Goal: Task Accomplishment & Management: Use online tool/utility

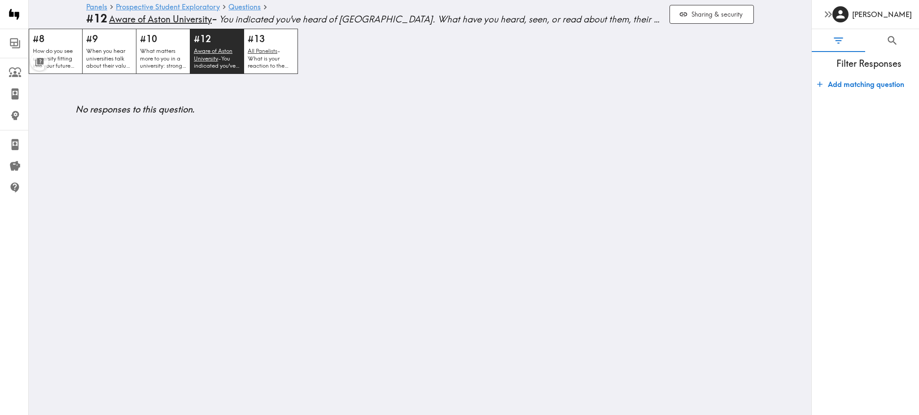
click at [709, 9] on button "Sharing & security" at bounding box center [711, 14] width 84 height 19
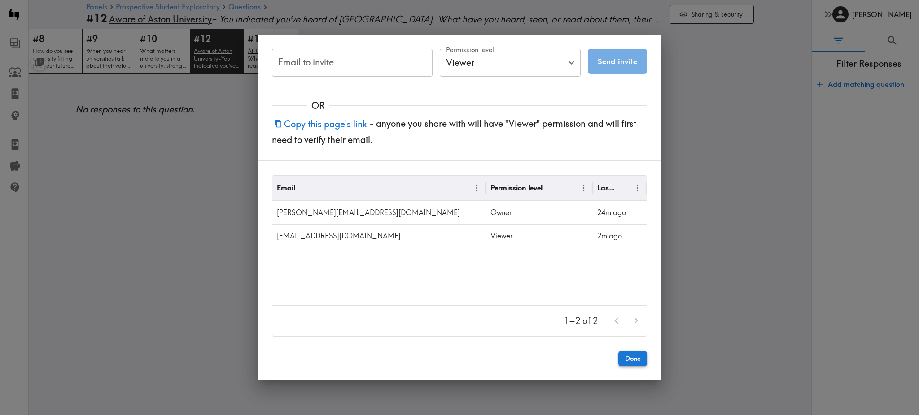
click at [630, 361] on button "Done" at bounding box center [632, 358] width 29 height 15
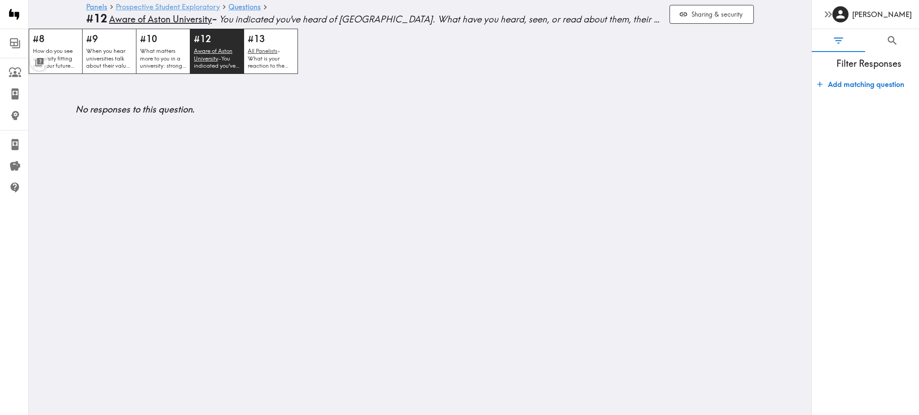
click at [159, 6] on link "Prospective Student Exploratory" at bounding box center [168, 7] width 104 height 9
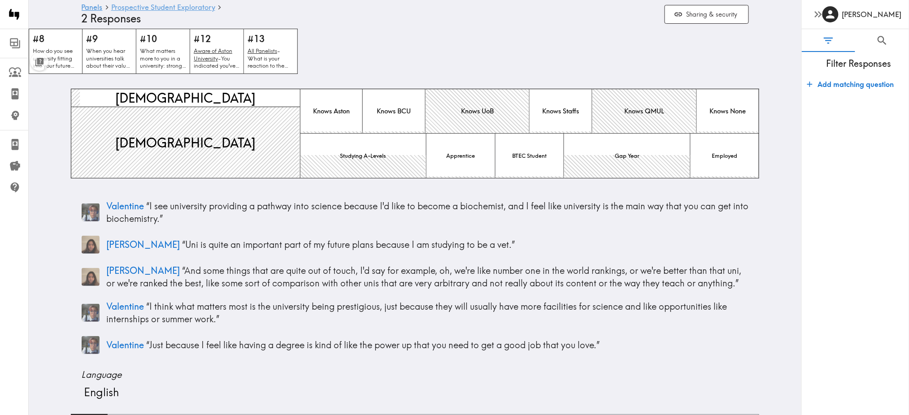
click at [130, 7] on link "Prospective Student Exploratory" at bounding box center [163, 8] width 104 height 9
click at [702, 14] on button "Sharing & security" at bounding box center [707, 14] width 84 height 19
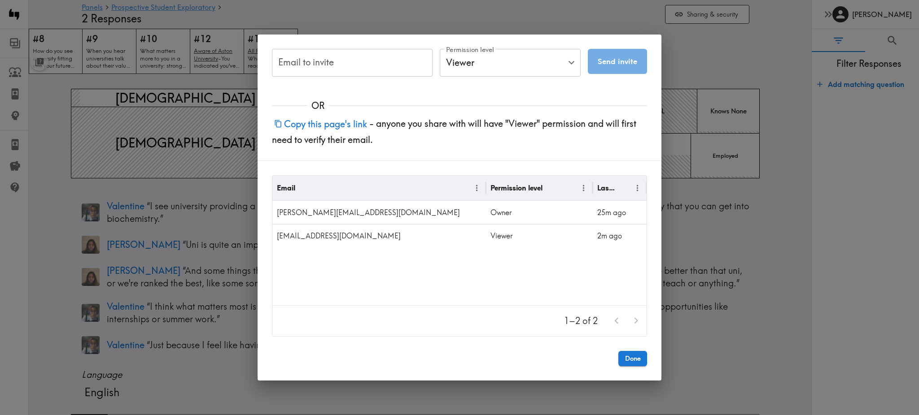
click at [344, 119] on button "Copy this page's link" at bounding box center [320, 123] width 97 height 19
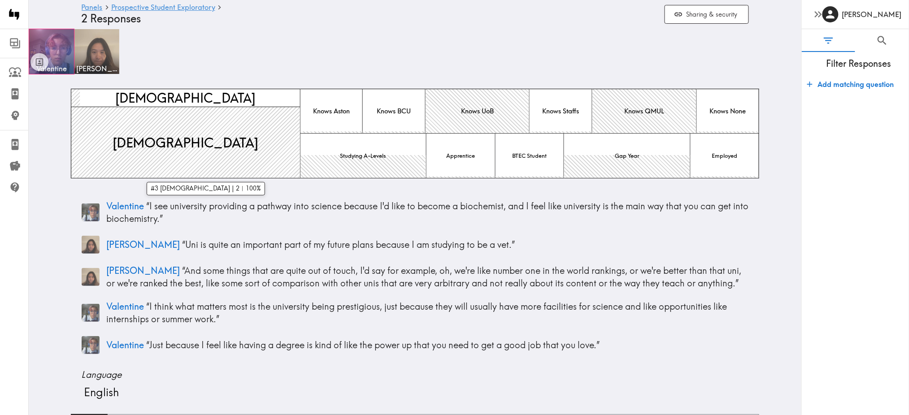
click at [251, 127] on div at bounding box center [190, 142] width 238 height 71
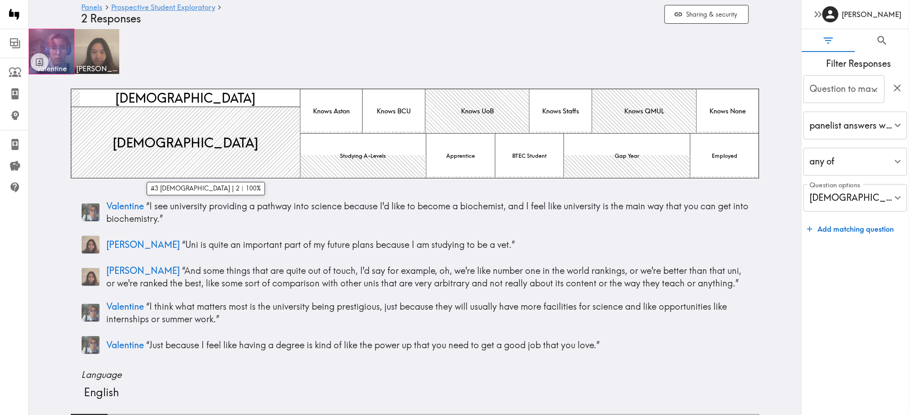
type input "#3 What is your gender?"
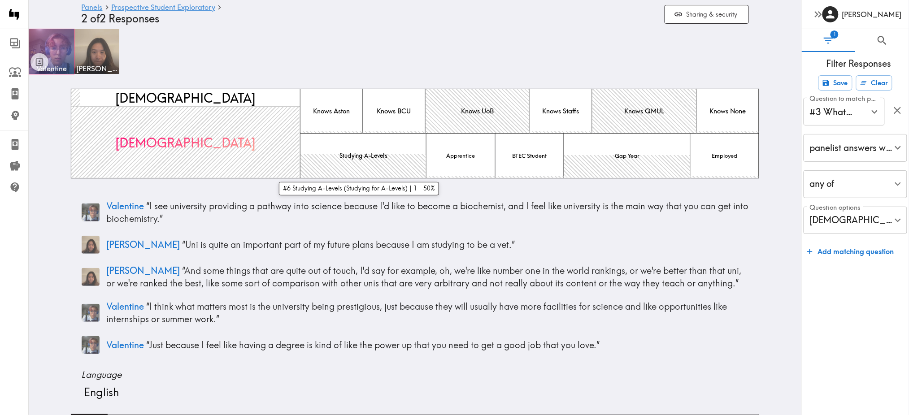
click at [381, 166] on div at bounding box center [364, 166] width 126 height 24
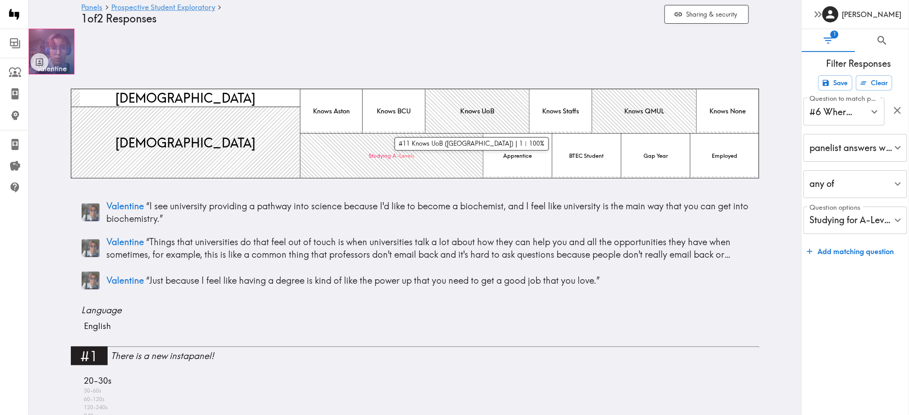
click at [463, 122] on div at bounding box center [478, 110] width 104 height 46
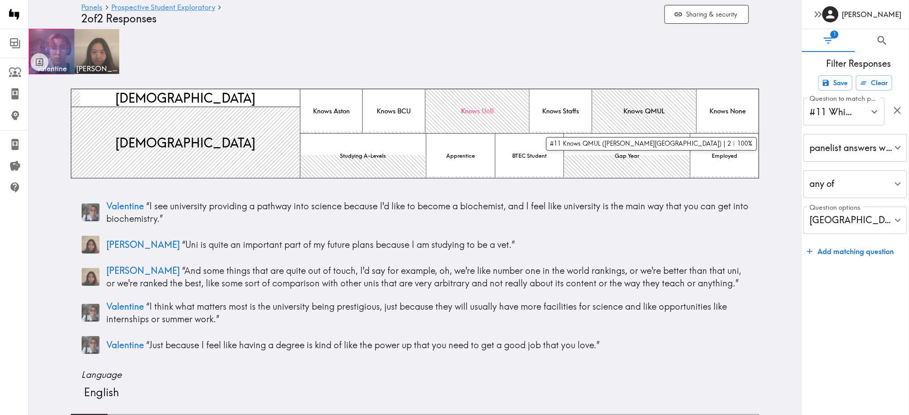
click at [638, 118] on span "Knows QMUL" at bounding box center [644, 111] width 45 height 13
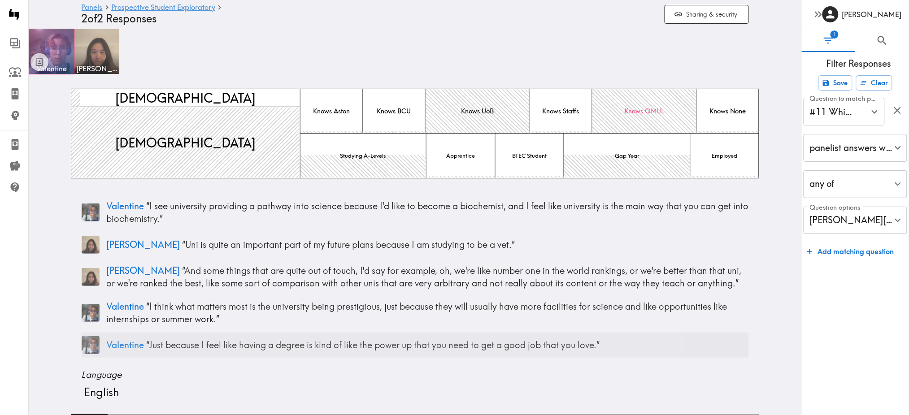
click at [287, 342] on p "Valentine “ Just because I feel like having a degree is kind of like the power …" at bounding box center [428, 345] width 642 height 13
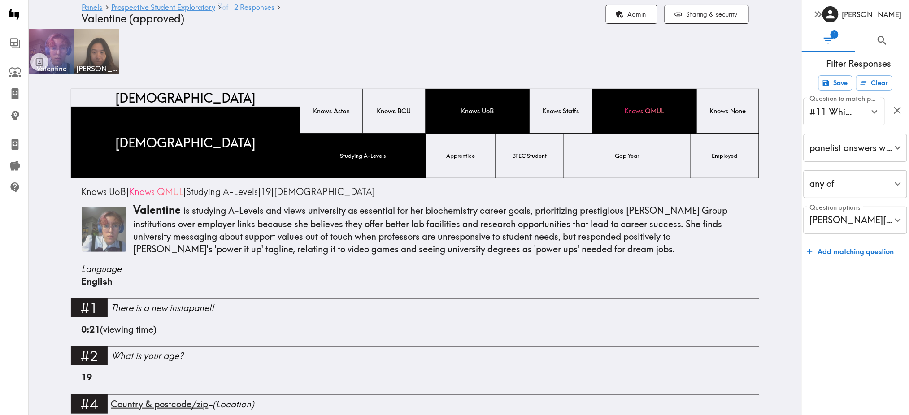
scroll to position [1258, 0]
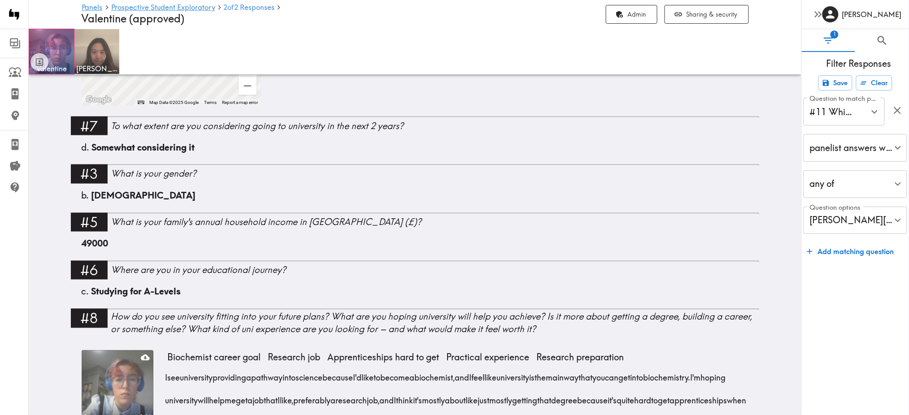
scroll to position [397, 0]
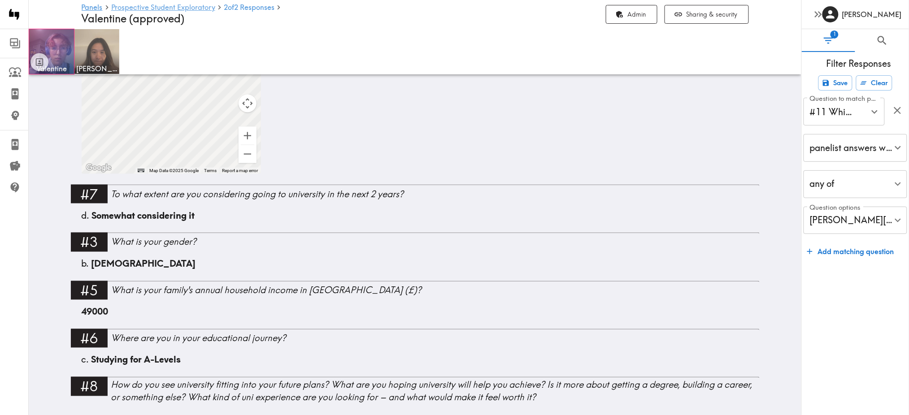
click at [192, 9] on link "Prospective Student Exploratory" at bounding box center [163, 8] width 104 height 9
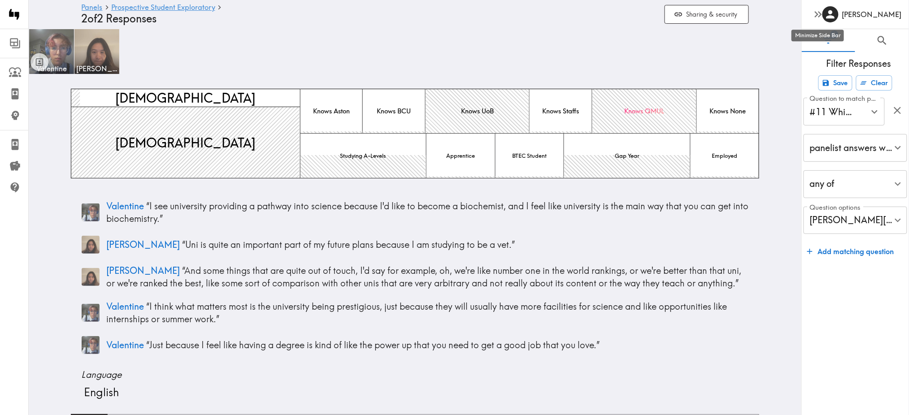
click at [816, 17] on icon "button" at bounding box center [817, 14] width 4 height 6
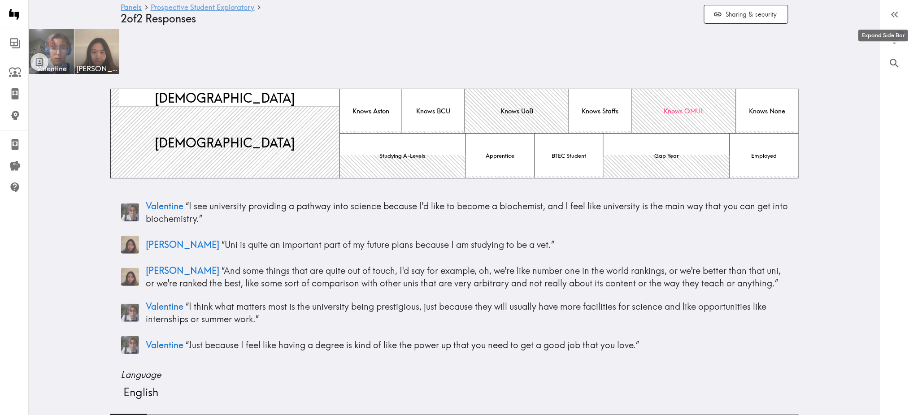
click at [197, 9] on link "Prospective Student Exploratory" at bounding box center [203, 8] width 104 height 9
click at [26, 58] on ul "Clients Panelists Strategists" at bounding box center [14, 94] width 28 height 72
click at [11, 70] on icon at bounding box center [15, 72] width 12 height 12
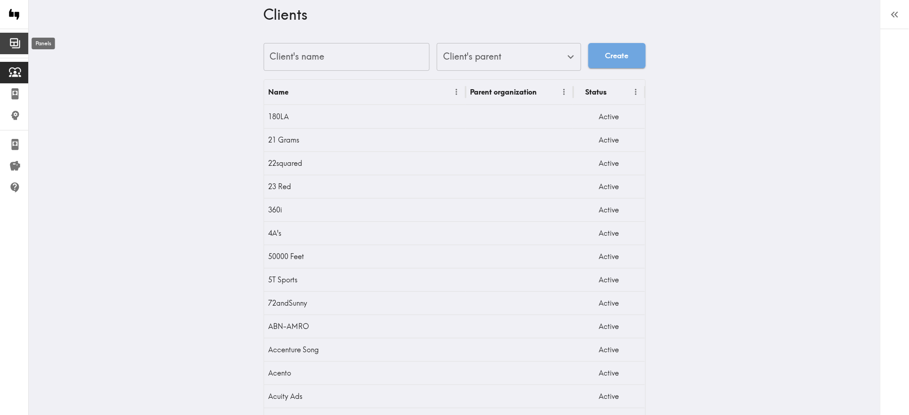
click at [15, 44] on icon at bounding box center [15, 43] width 12 height 12
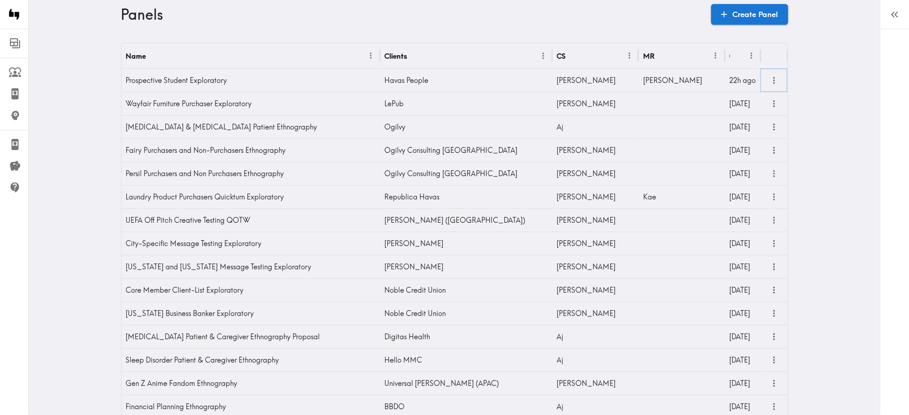
click at [769, 79] on icon "more" at bounding box center [774, 80] width 10 height 10
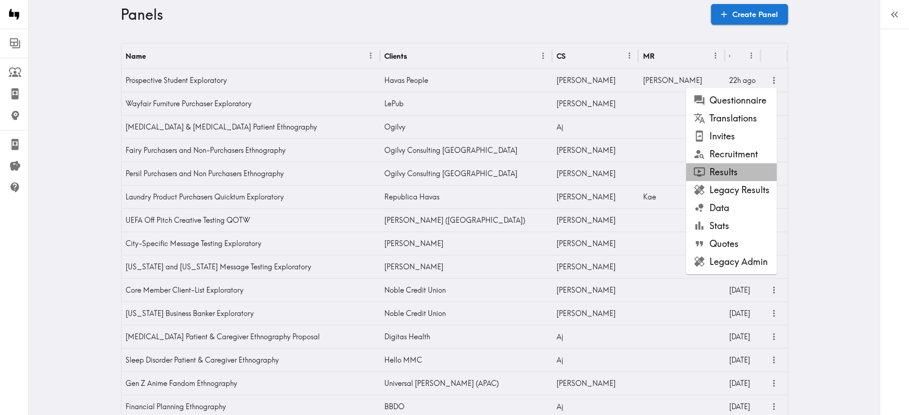
click at [723, 175] on li "Results" at bounding box center [732, 172] width 91 height 18
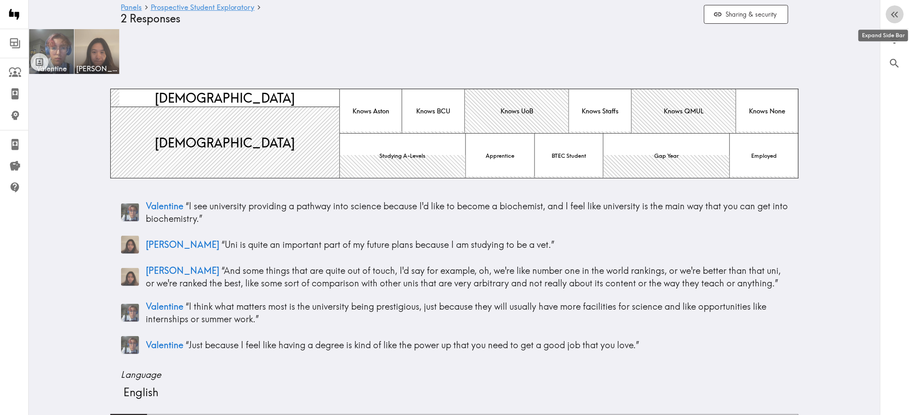
click at [897, 18] on icon "button" at bounding box center [895, 15] width 12 height 12
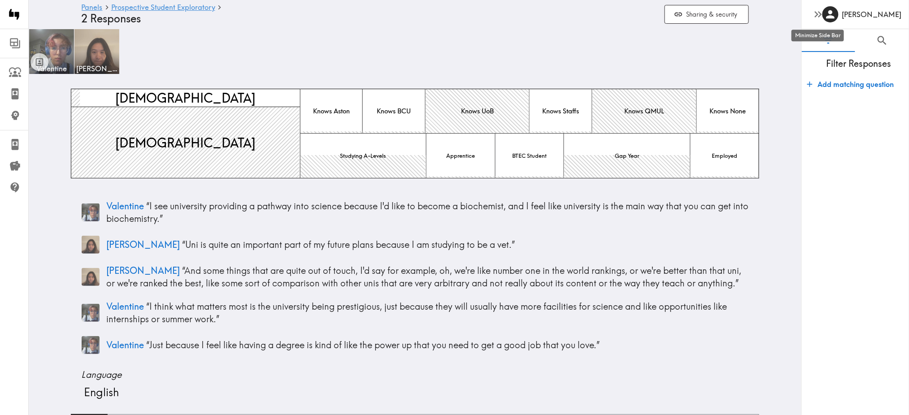
click at [820, 13] on icon "button" at bounding box center [818, 14] width 12 height 12
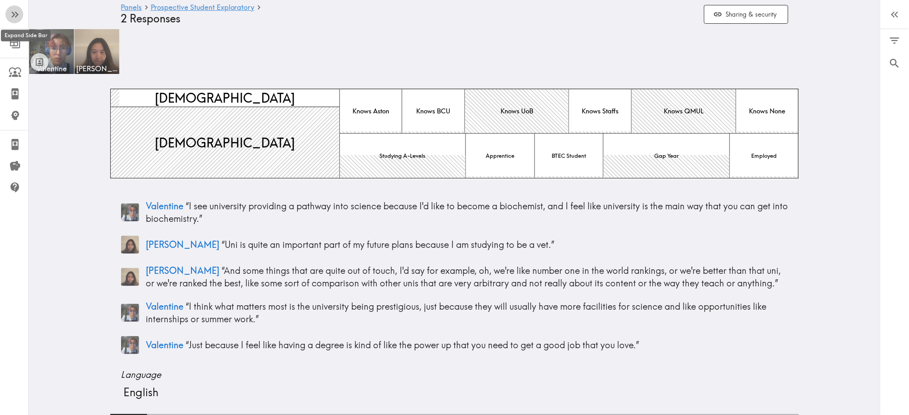
click at [18, 15] on icon "button" at bounding box center [15, 15] width 12 height 12
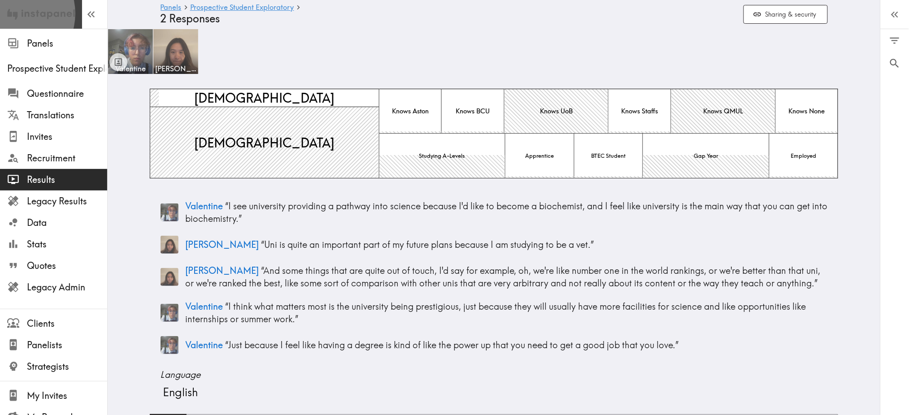
click at [12, 13] on img at bounding box center [41, 14] width 68 height 29
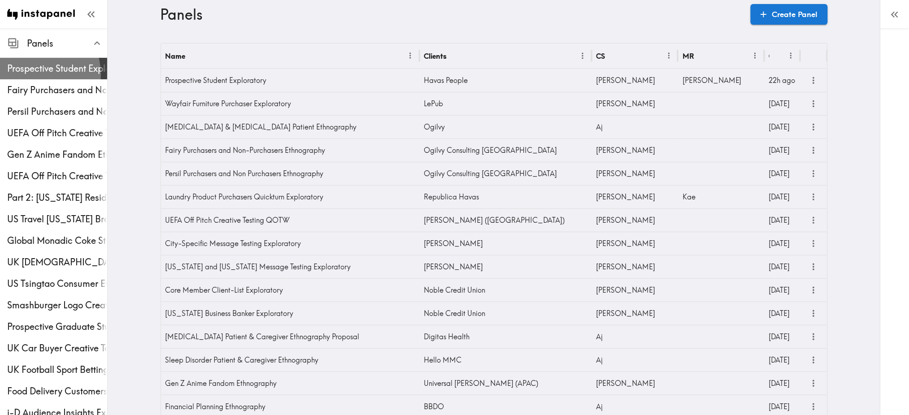
click at [32, 74] on span "Prospective Student Exploratory" at bounding box center [57, 68] width 100 height 13
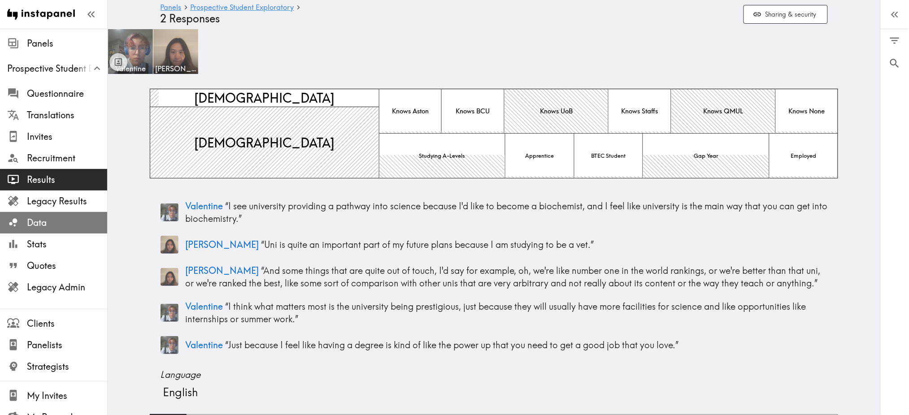
click at [58, 222] on span "Data" at bounding box center [67, 223] width 80 height 13
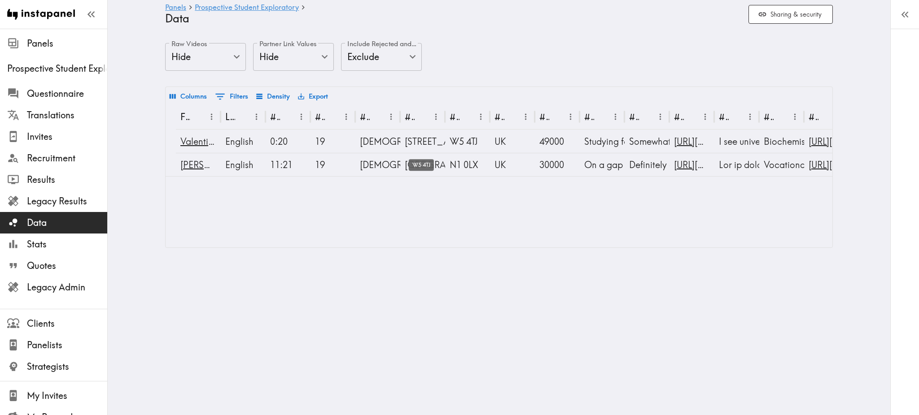
scroll to position [0, 145]
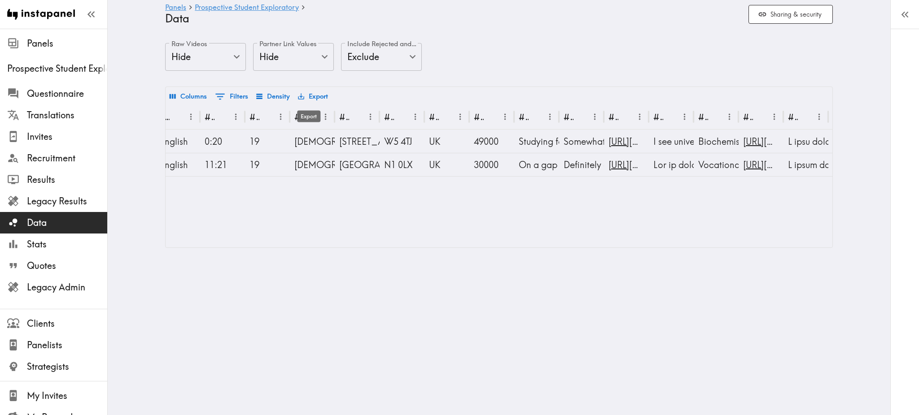
click at [319, 98] on button "Export" at bounding box center [313, 96] width 35 height 15
click at [601, 94] on div "Columns 0 Filters Density Export" at bounding box center [499, 95] width 667 height 17
click at [618, 141] on link "[URL][DOMAIN_NAME]" at bounding box center [656, 141] width 96 height 11
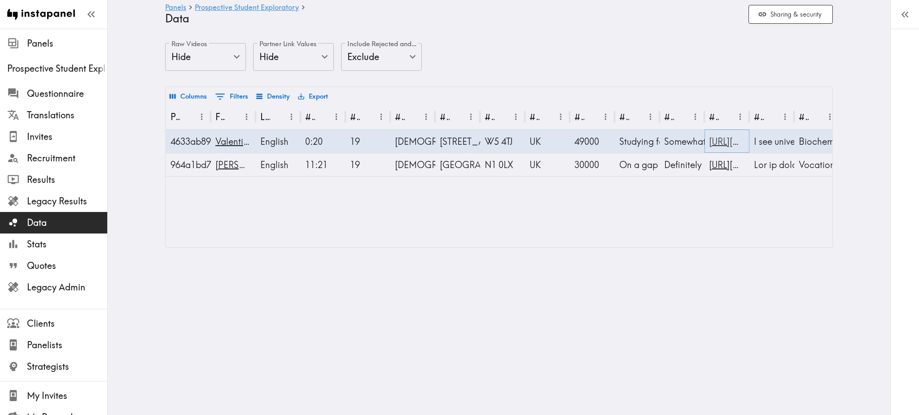
scroll to position [0, 0]
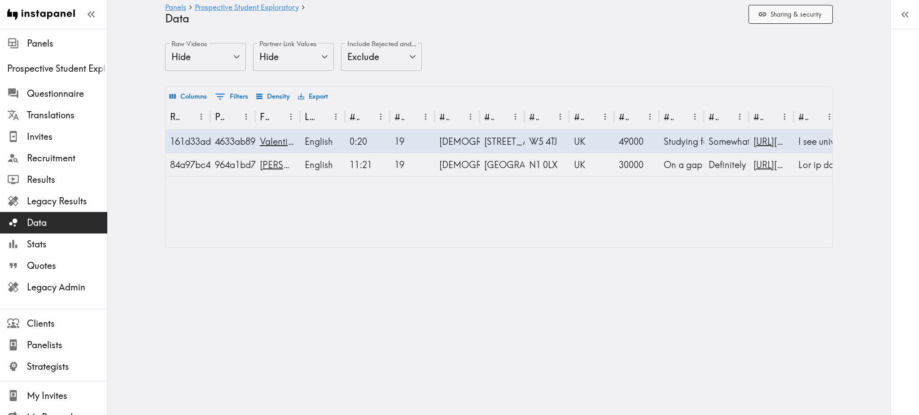
click at [792, 13] on button "Sharing & security" at bounding box center [790, 14] width 84 height 19
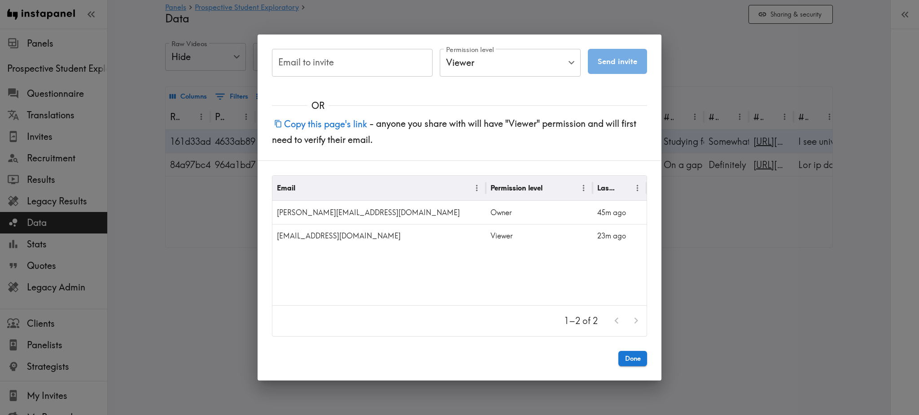
click at [712, 71] on div "Email to invite Email to invite Permission level Viewer Viewer Permission level…" at bounding box center [459, 207] width 919 height 415
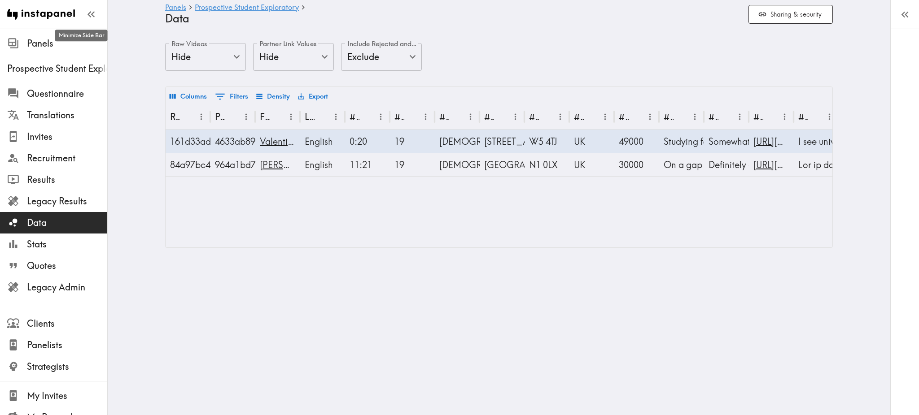
click at [91, 15] on icon "button" at bounding box center [93, 14] width 4 height 6
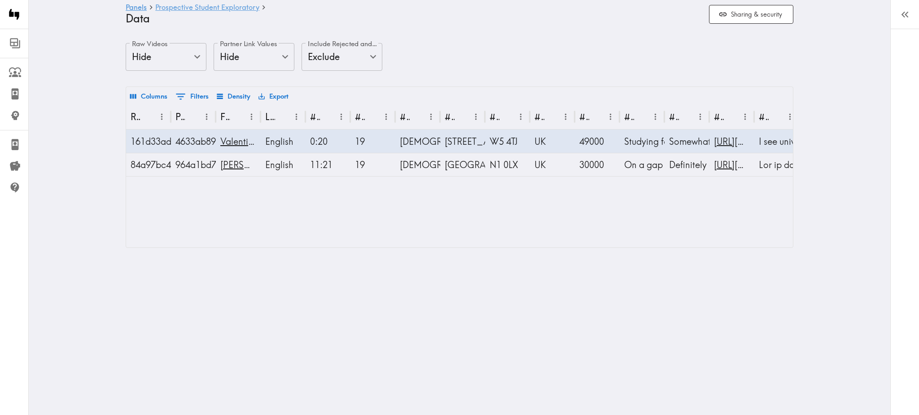
click at [188, 9] on link "Prospective Student Exploratory" at bounding box center [207, 8] width 104 height 9
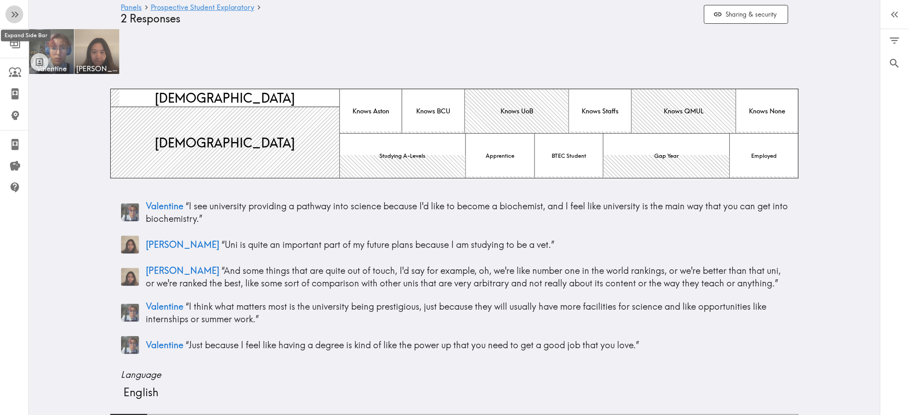
click at [18, 15] on icon "button" at bounding box center [15, 15] width 12 height 12
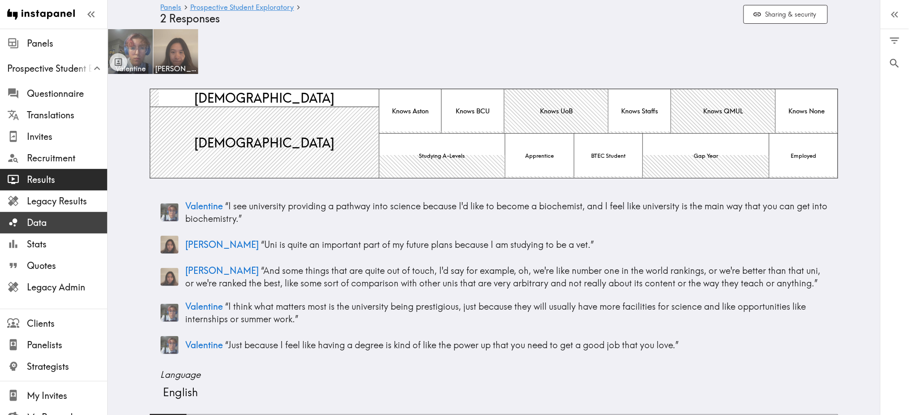
click at [31, 229] on span "Data" at bounding box center [67, 223] width 80 height 13
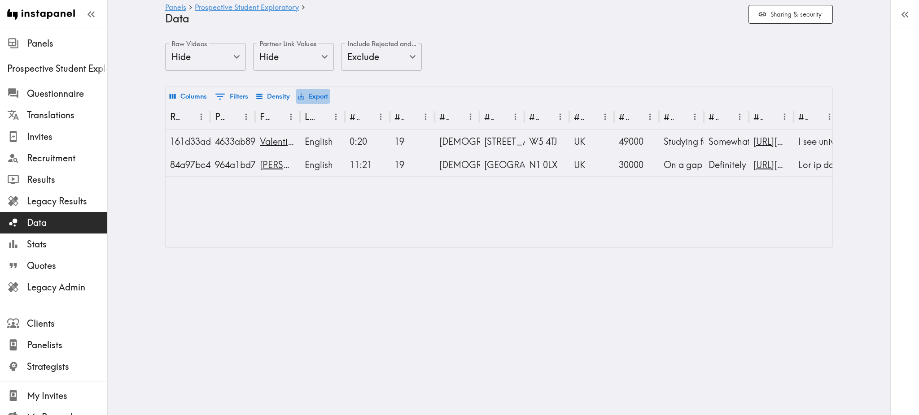
click at [319, 97] on button "Export" at bounding box center [313, 96] width 35 height 15
click at [322, 112] on li "Download as CSV" at bounding box center [337, 117] width 91 height 18
click at [307, 97] on button "Export" at bounding box center [313, 96] width 35 height 15
click at [327, 135] on li "Download as Excel" at bounding box center [337, 135] width 91 height 18
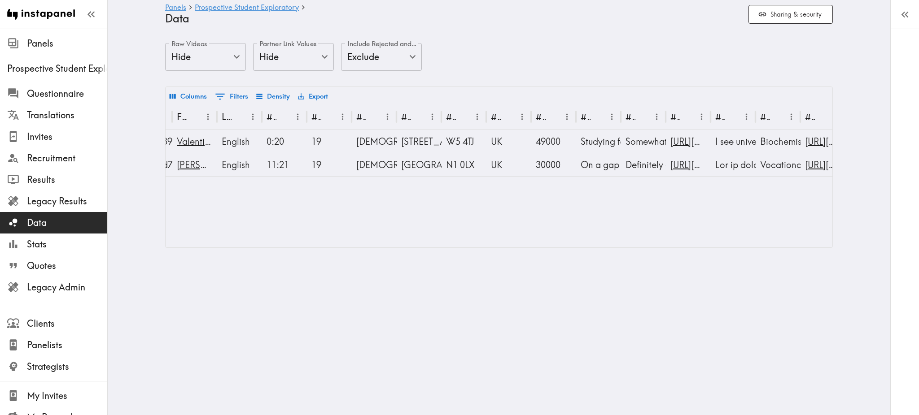
scroll to position [0, 83]
click at [228, 58] on body "Instapanel - Panels - Prospective Student Exploratory - Data Panels Prospective…" at bounding box center [459, 146] width 919 height 234
click at [212, 96] on li "Show" at bounding box center [201, 101] width 81 height 18
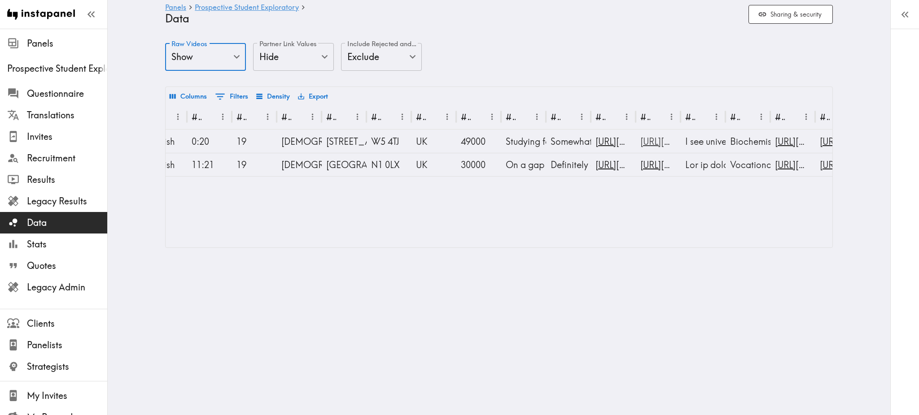
scroll to position [0, 160]
click at [207, 57] on body "Instapanel - Panels - Prospective Student Exploratory - Data Panels Prospective…" at bounding box center [459, 146] width 919 height 234
click at [198, 81] on li "Hide" at bounding box center [201, 83] width 81 height 18
type input "false"
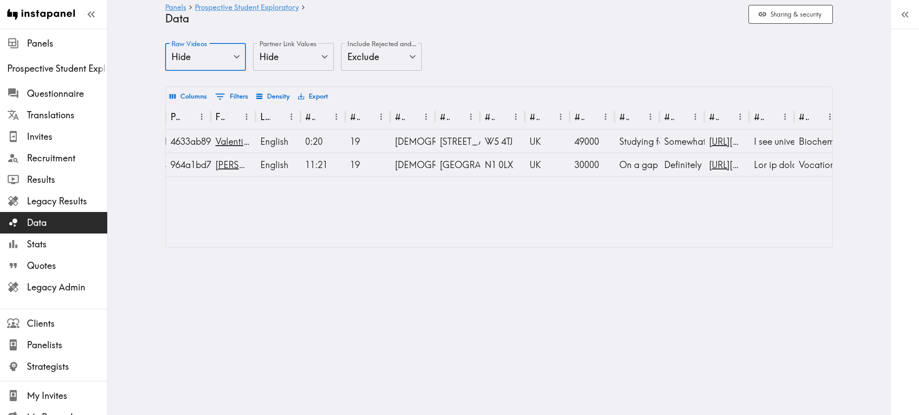
scroll to position [0, 44]
click at [320, 97] on button "Export" at bounding box center [313, 96] width 35 height 15
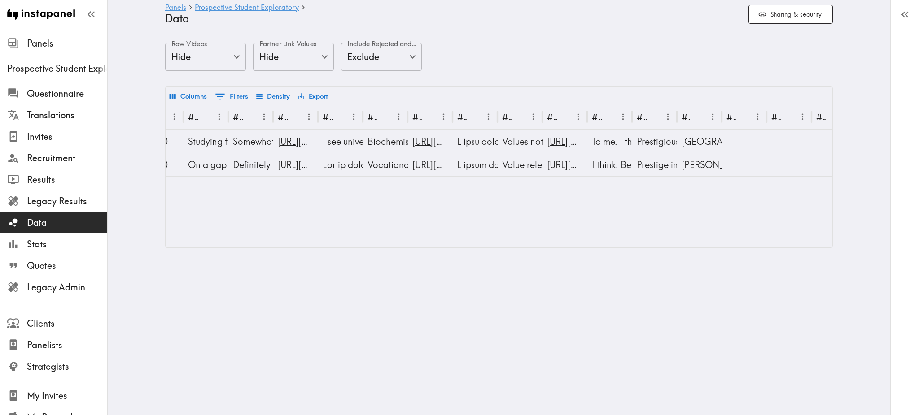
scroll to position [0, 476]
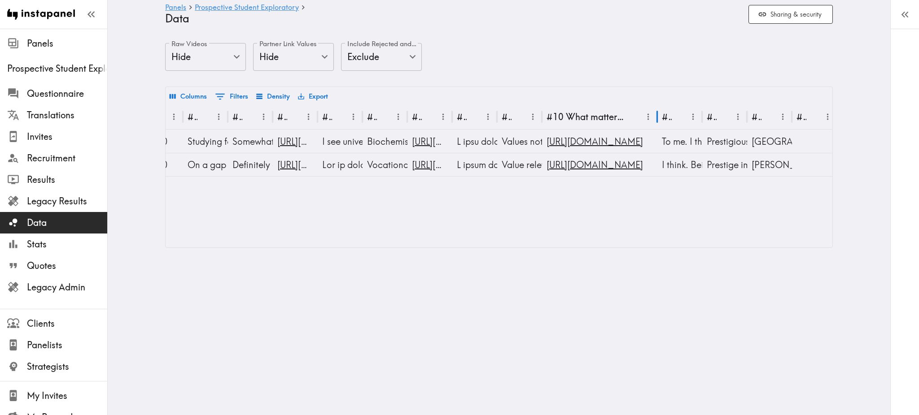
drag, startPoint x: 581, startPoint y: 109, endPoint x: 655, endPoint y: 121, distance: 74.9
click at [655, 121] on div at bounding box center [657, 117] width 4 height 25
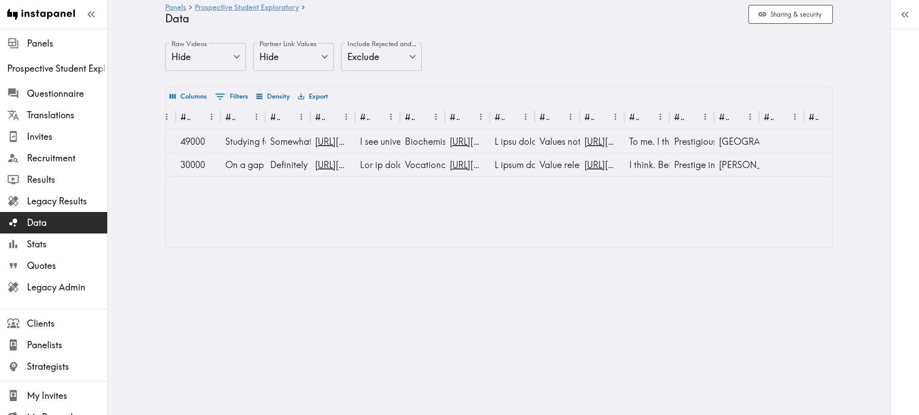
scroll to position [0, 440]
drag, startPoint x: 752, startPoint y: 115, endPoint x: 844, endPoint y: 127, distance: 92.7
click at [844, 127] on main "Panels Prospective Student Exploratory Data Sharing & security Raw Videos Hide …" at bounding box center [499, 146] width 782 height 234
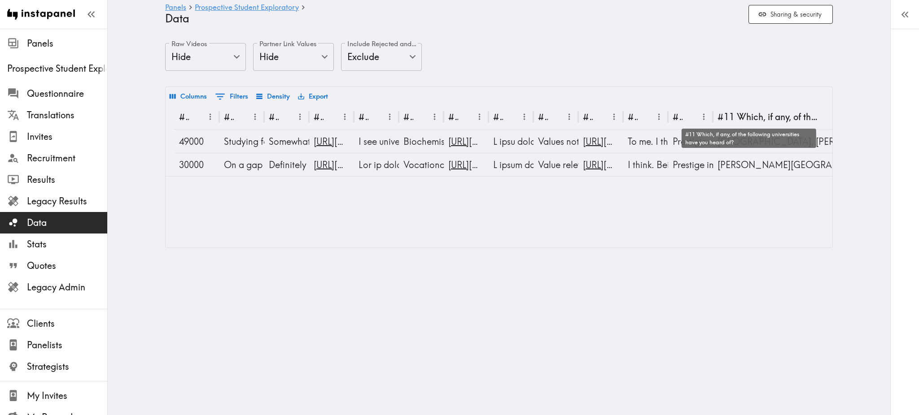
scroll to position [0, 605]
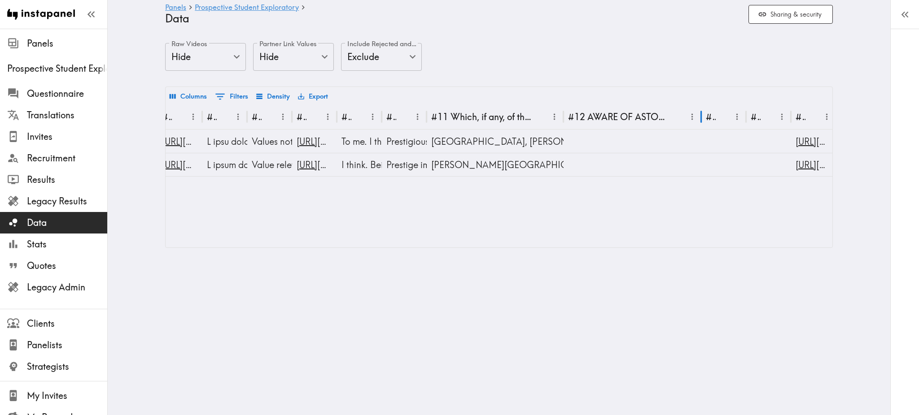
drag, startPoint x: 605, startPoint y: 115, endPoint x: 708, endPoint y: 136, distance: 105.8
click at [708, 136] on div "#8 Transcript #8 Codes #9 When you hear universities talk about their value, to…" at bounding box center [499, 176] width 667 height 143
